Goal: Information Seeking & Learning: Learn about a topic

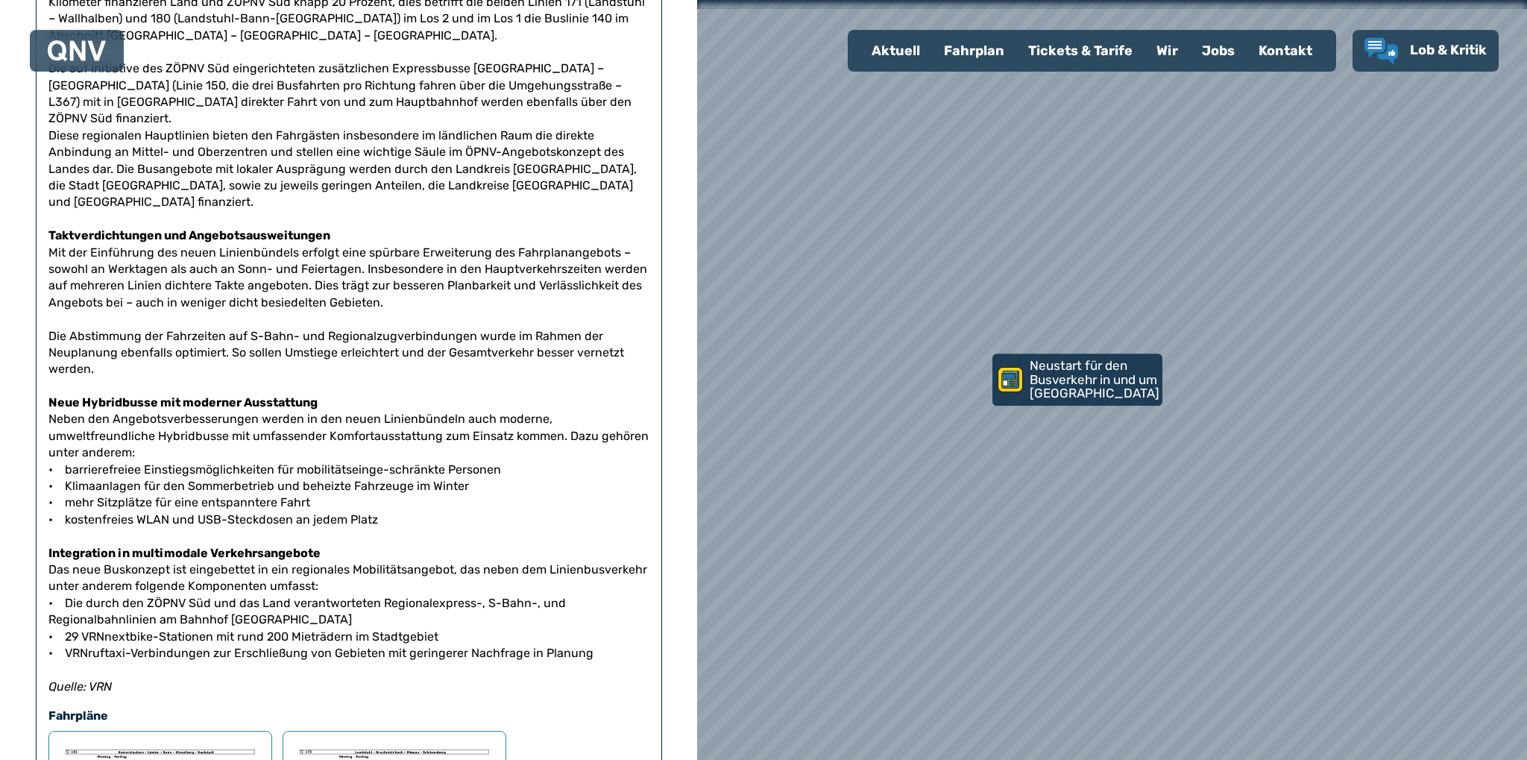
scroll to position [787, 0]
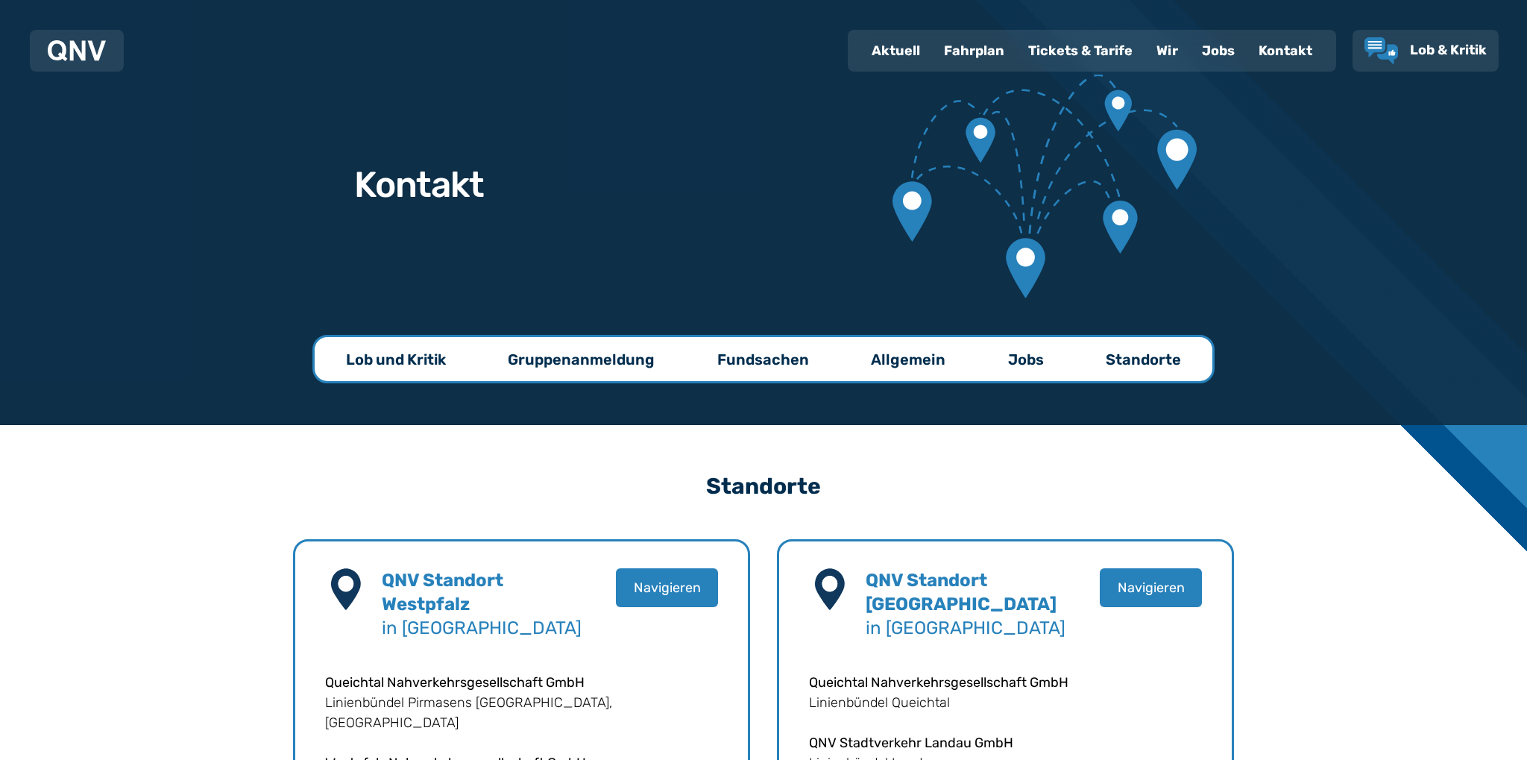
click at [1220, 42] on div "Jobs" at bounding box center [1218, 50] width 57 height 39
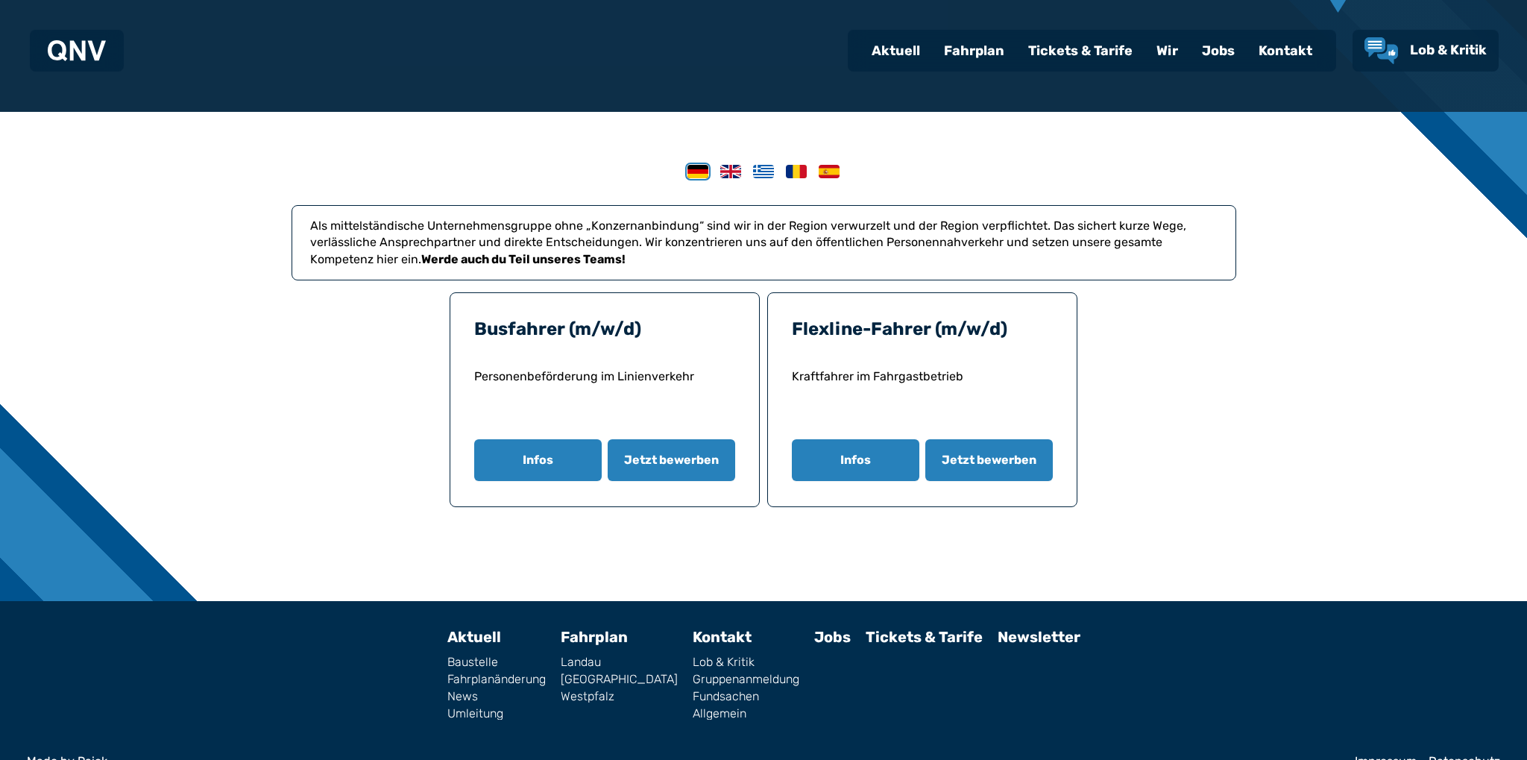
scroll to position [315, 0]
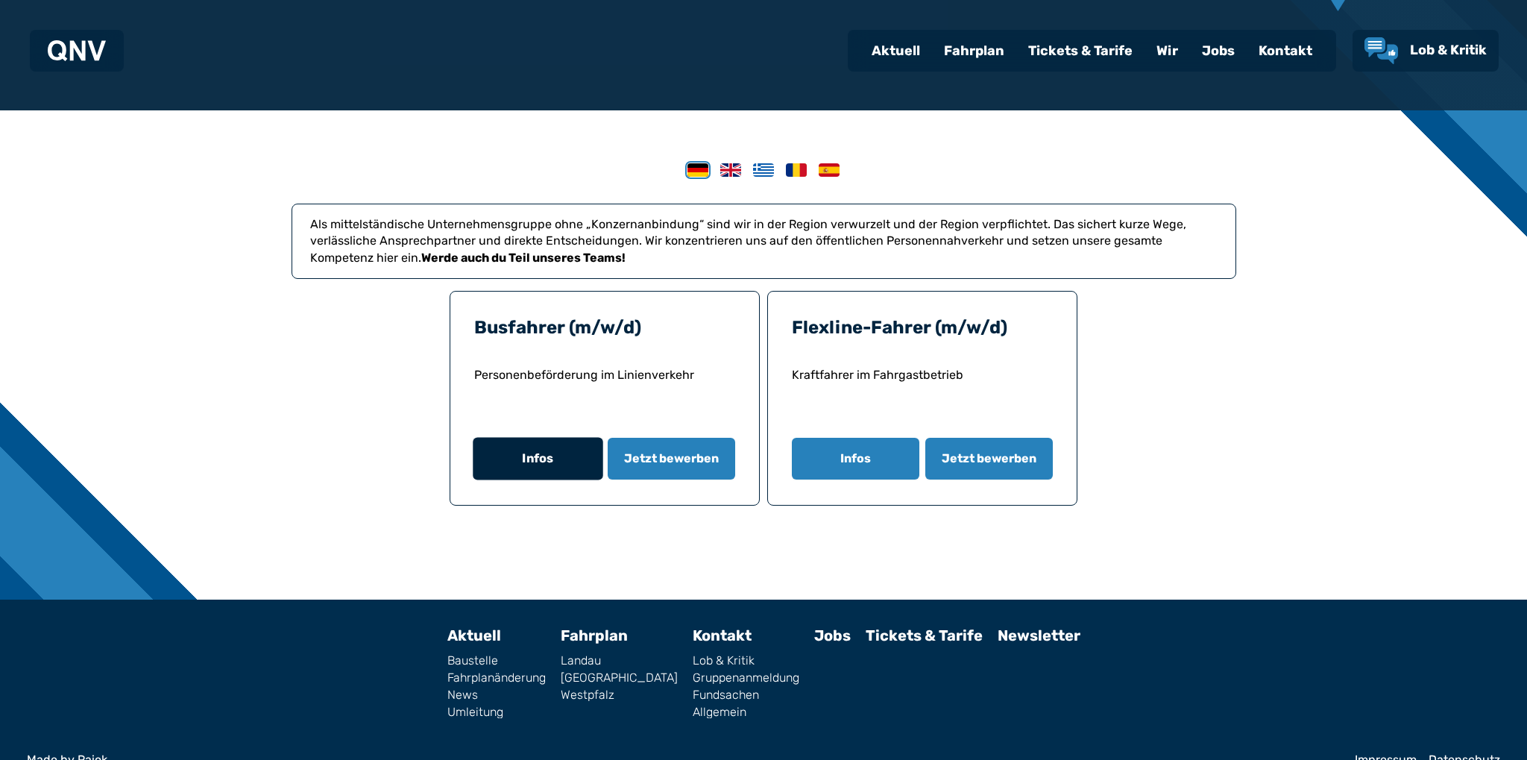
drag, startPoint x: 529, startPoint y: 450, endPoint x: 521, endPoint y: 456, distance: 9.7
click at [521, 456] on button "Infos" at bounding box center [538, 459] width 130 height 42
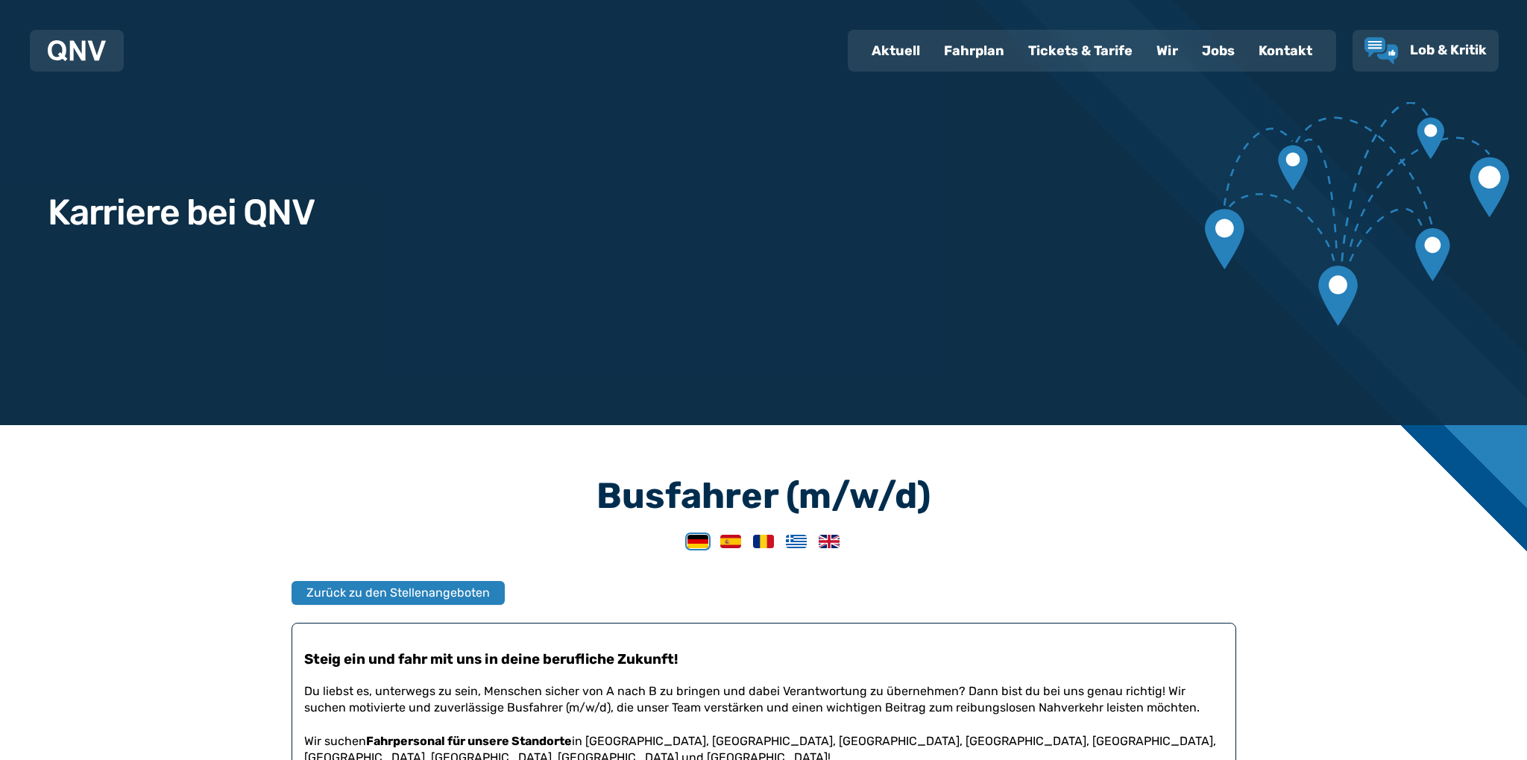
click at [1224, 48] on div "Jobs" at bounding box center [1218, 50] width 57 height 39
